Goal: Complete application form: Complete application form

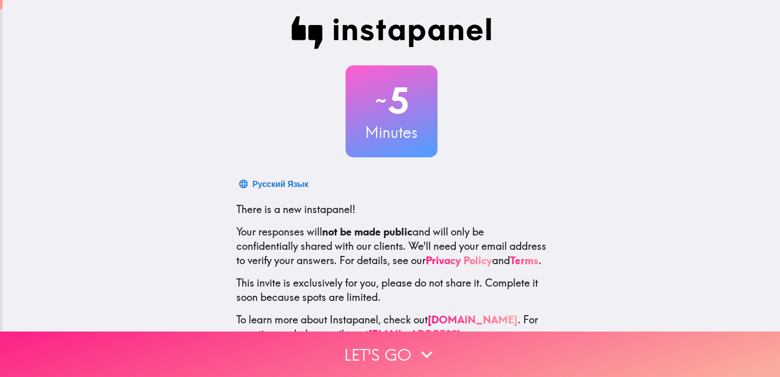
click at [352, 350] on button "Let's go" at bounding box center [390, 353] width 780 height 45
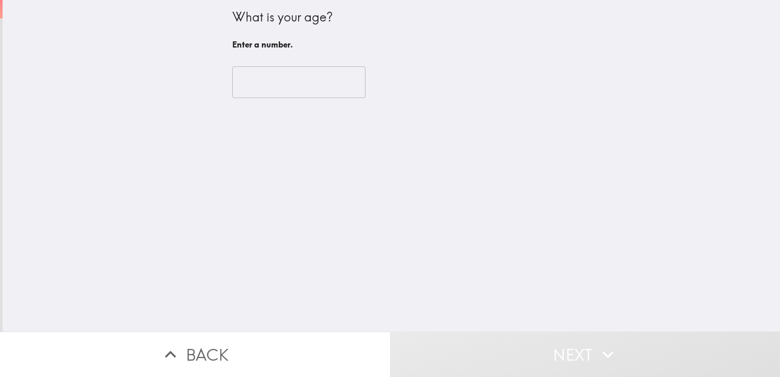
click at [290, 69] on input "number" at bounding box center [298, 82] width 133 height 32
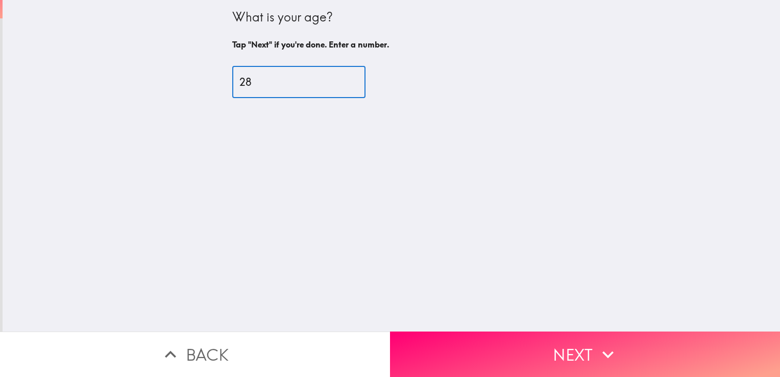
type input "28"
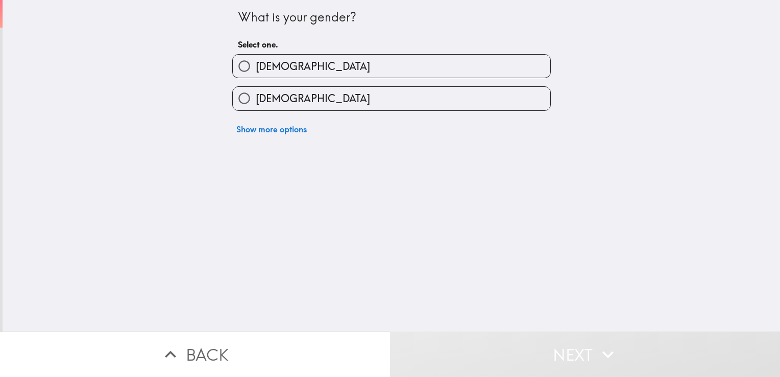
click at [302, 74] on label "[DEMOGRAPHIC_DATA]" at bounding box center [391, 66] width 317 height 23
click at [256, 74] on input "[DEMOGRAPHIC_DATA]" at bounding box center [244, 66] width 23 height 23
radio input "true"
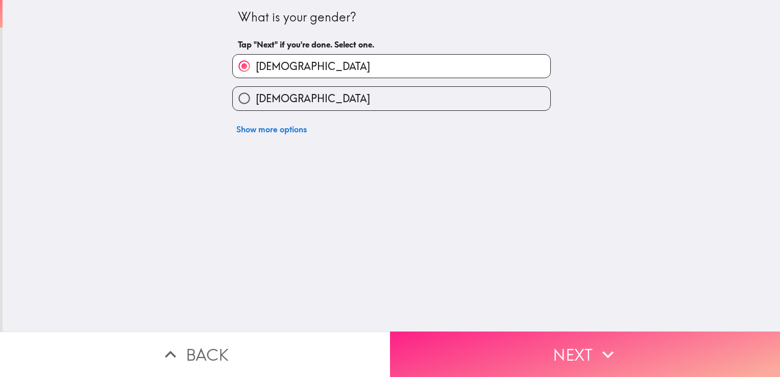
click at [442, 347] on button "Next" at bounding box center [585, 353] width 390 height 45
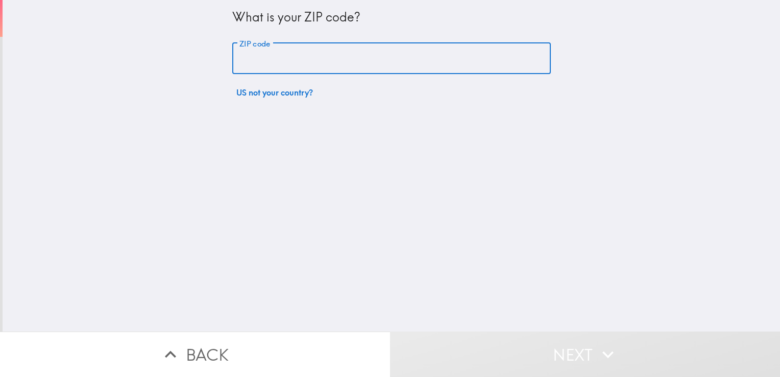
click at [395, 52] on input "ZIP code" at bounding box center [391, 59] width 318 height 32
type input "18032"
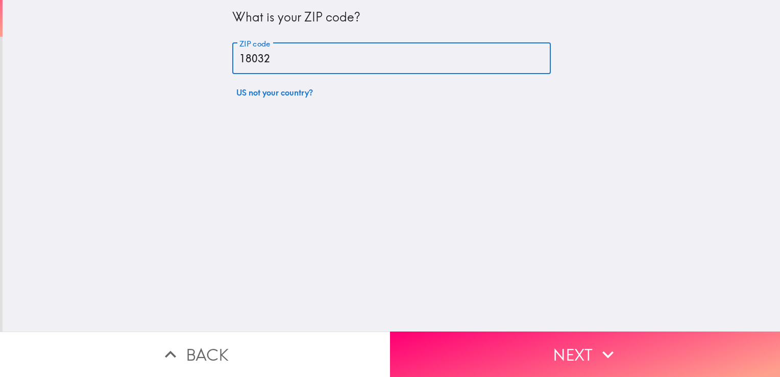
click at [426, 356] on button "Next" at bounding box center [585, 353] width 390 height 45
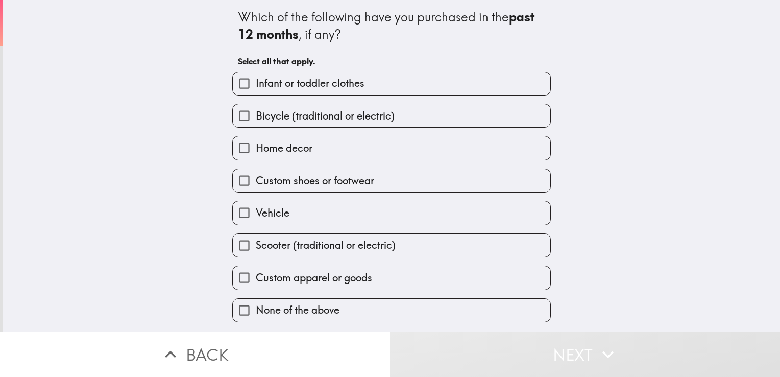
click at [310, 205] on label "Vehicle" at bounding box center [391, 212] width 317 height 23
click at [256, 205] on input "Vehicle" at bounding box center [244, 212] width 23 height 23
checkbox input "true"
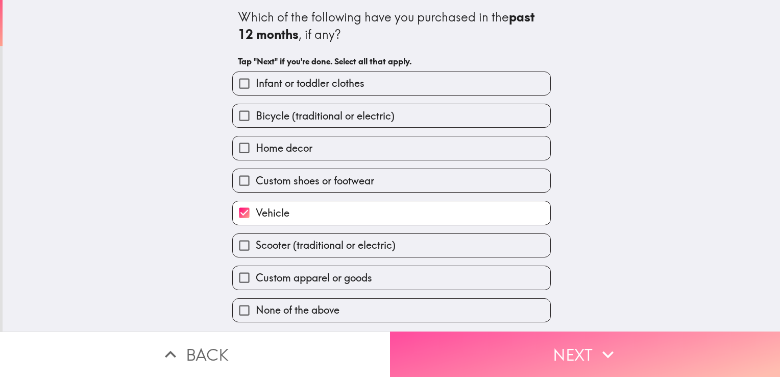
drag, startPoint x: 416, startPoint y: 343, endPoint x: 413, endPoint y: 329, distance: 14.1
click at [416, 344] on button "Next" at bounding box center [585, 353] width 390 height 45
